Goal: Browse casually

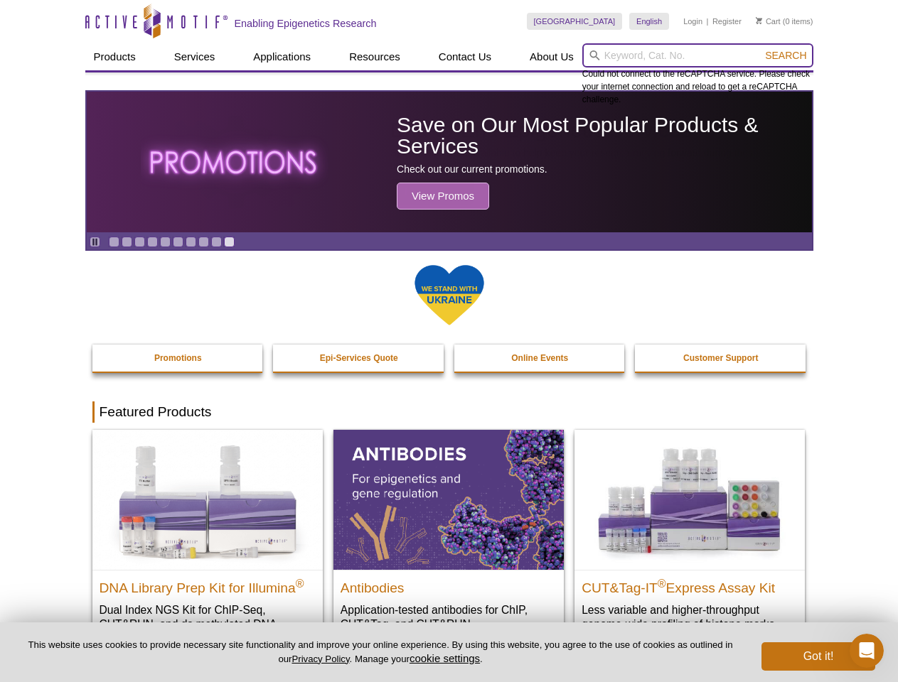
click at [697, 55] on input "search" at bounding box center [697, 55] width 231 height 24
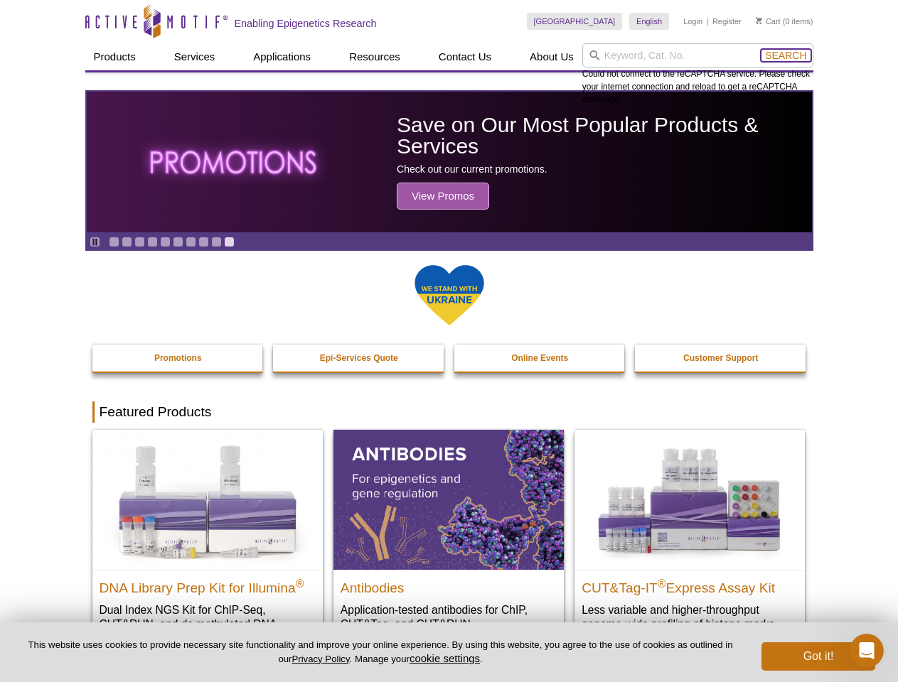
click at [785, 55] on span "Search" at bounding box center [785, 55] width 41 height 11
click at [95, 242] on icon "Pause" at bounding box center [94, 241] width 9 height 9
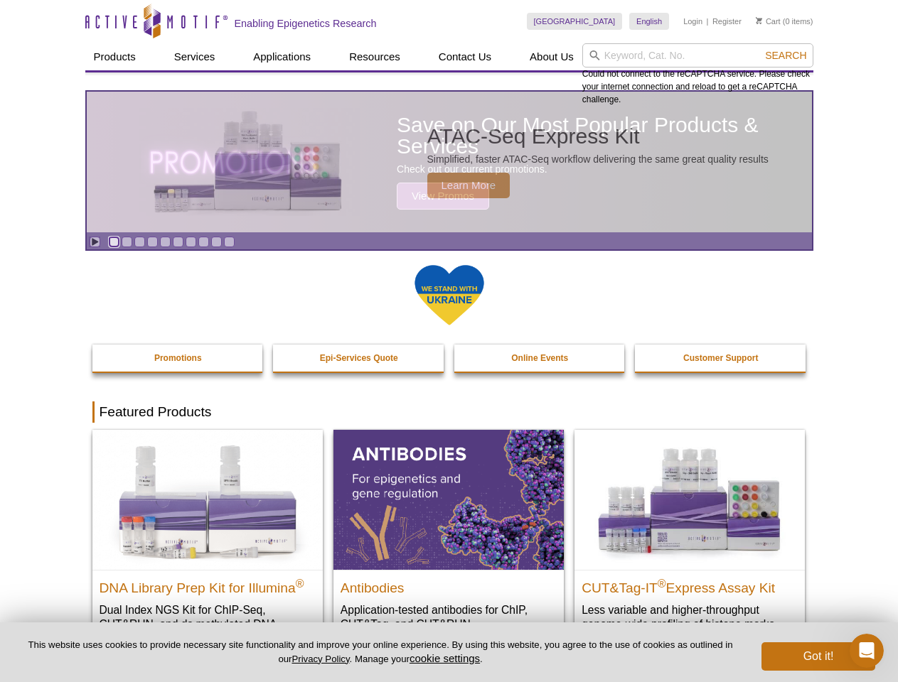
click at [114, 242] on link "Go to slide 1" at bounding box center [114, 242] width 11 height 11
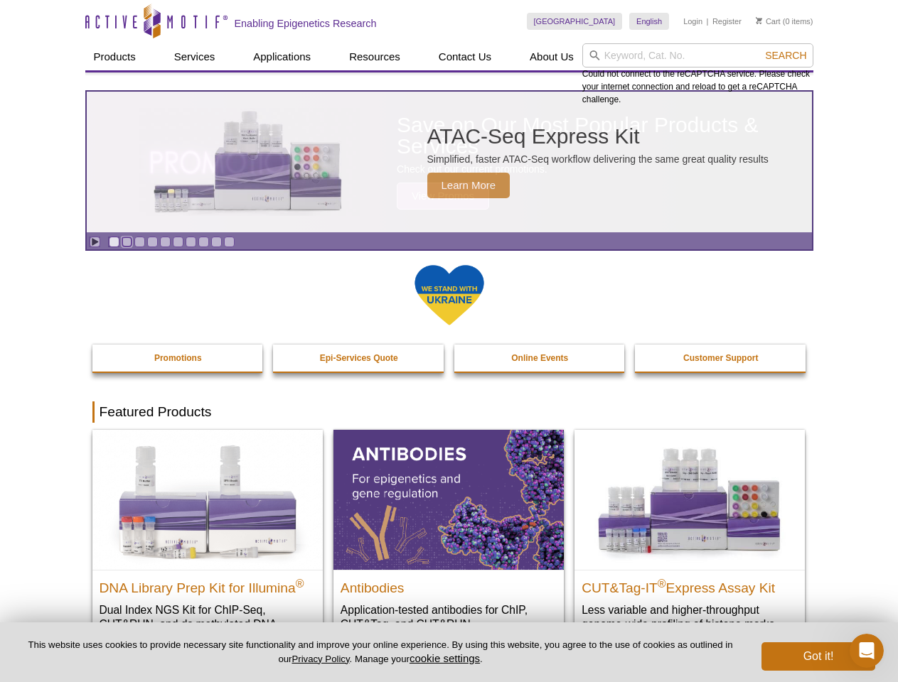
click at [127, 242] on link "Go to slide 2" at bounding box center [127, 242] width 11 height 11
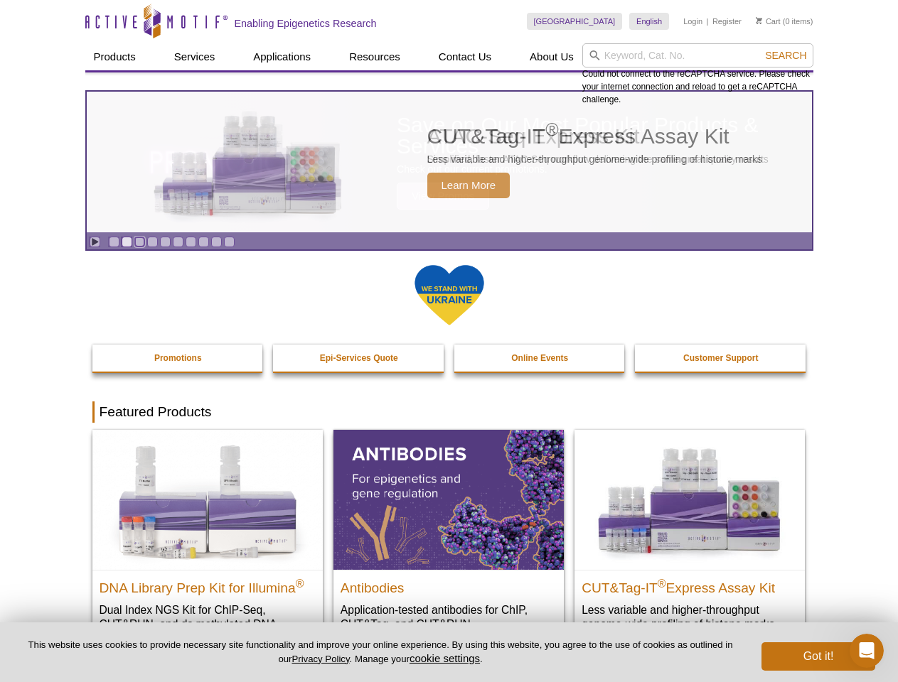
click at [139, 242] on link "Go to slide 3" at bounding box center [139, 242] width 11 height 11
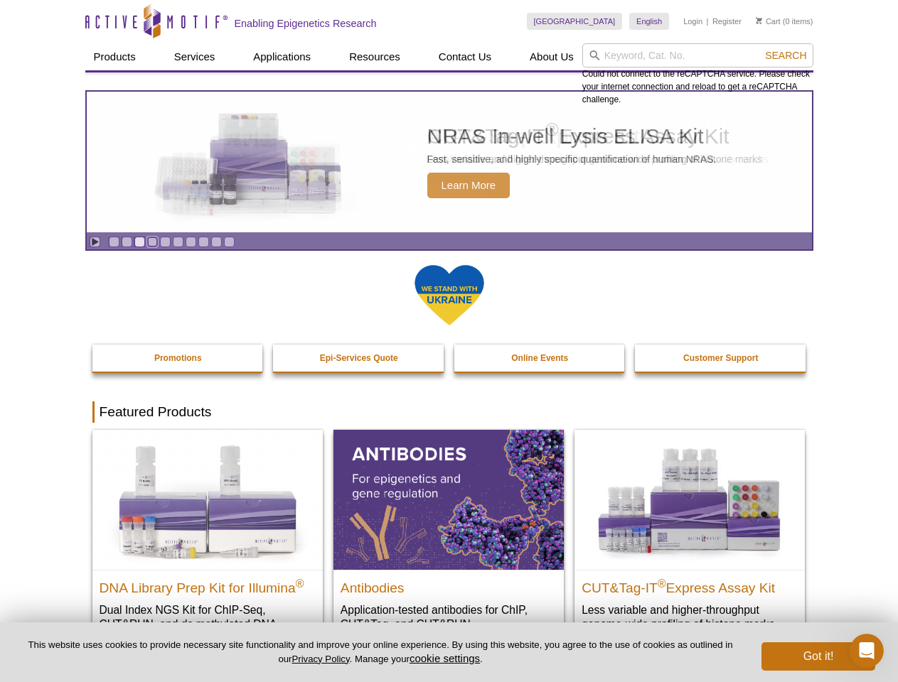
click at [152, 242] on link "Go to slide 4" at bounding box center [152, 242] width 11 height 11
click at [165, 242] on link "Go to slide 5" at bounding box center [165, 242] width 11 height 11
